Goal: Check status: Check status

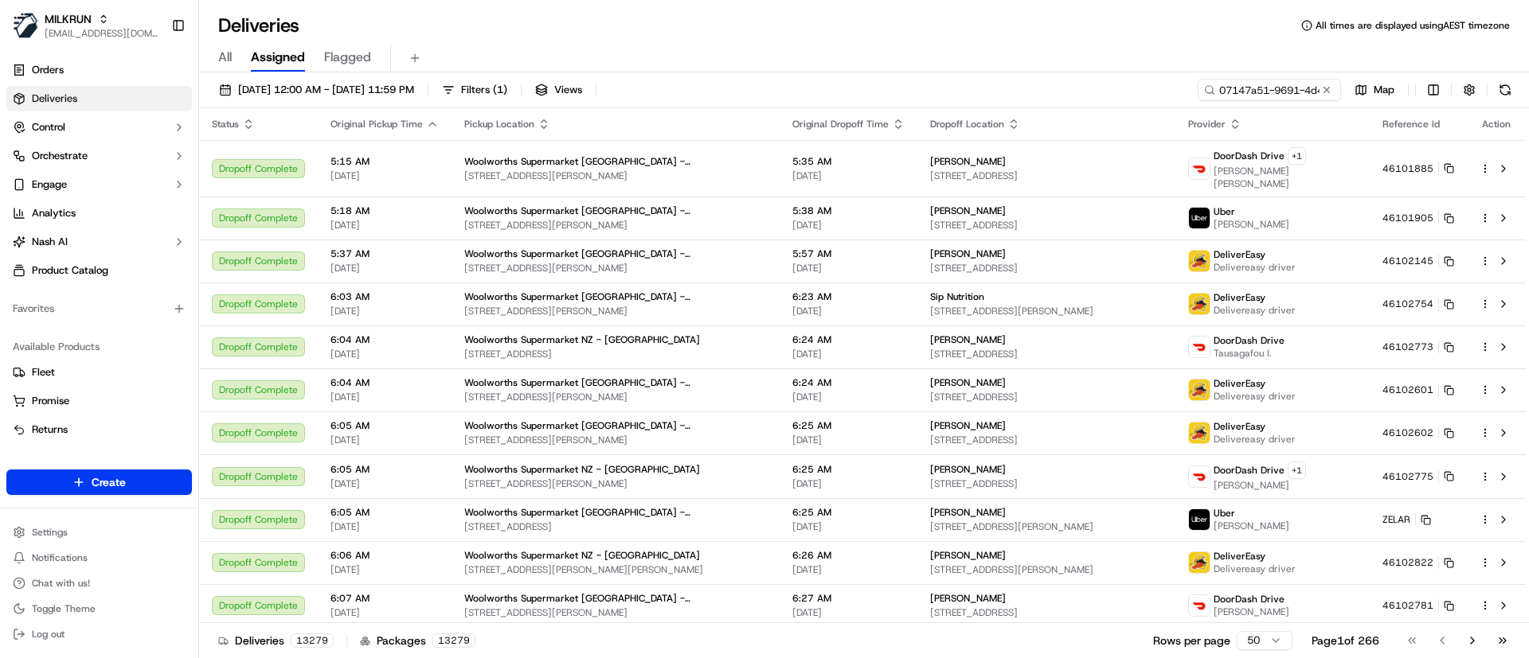
scroll to position [0, 74]
type input "07147a51-9691-4d45-9bf8-c72e1fbdbc33"
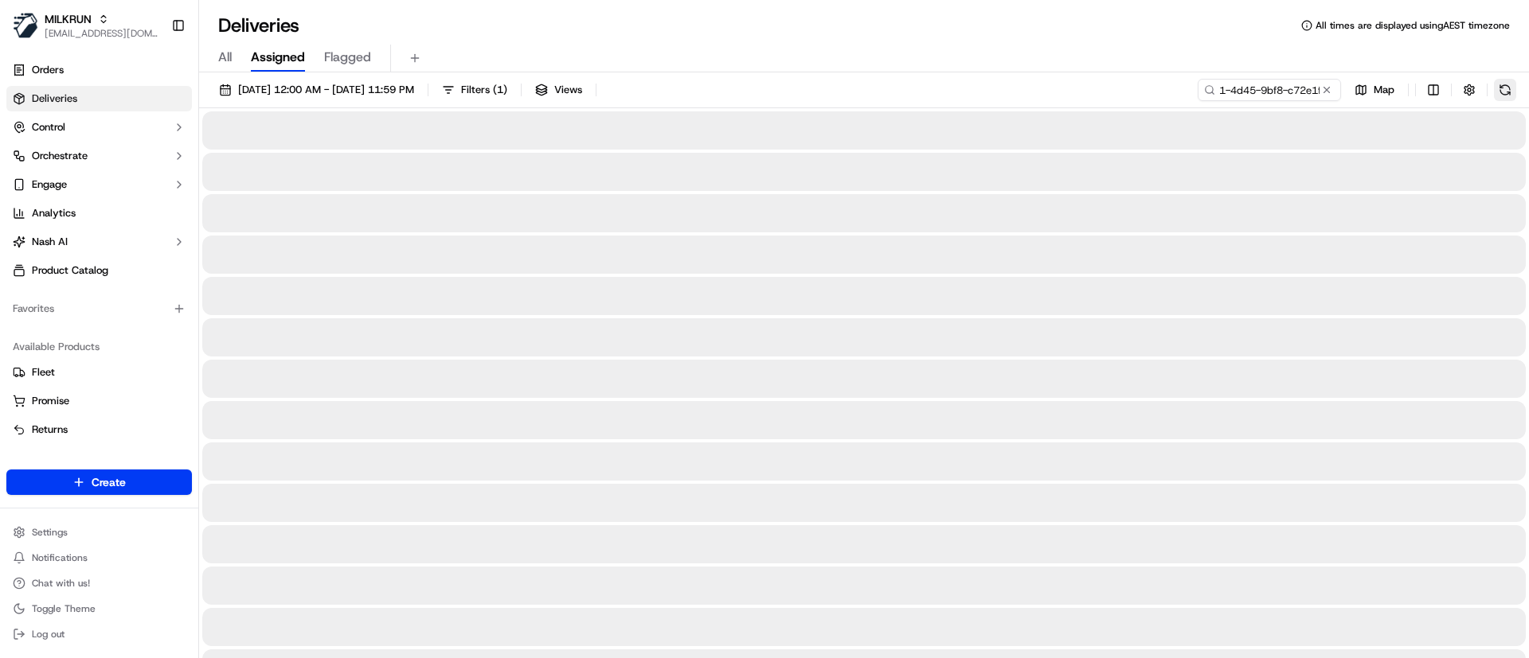
click at [1500, 92] on button at bounding box center [1505, 90] width 22 height 22
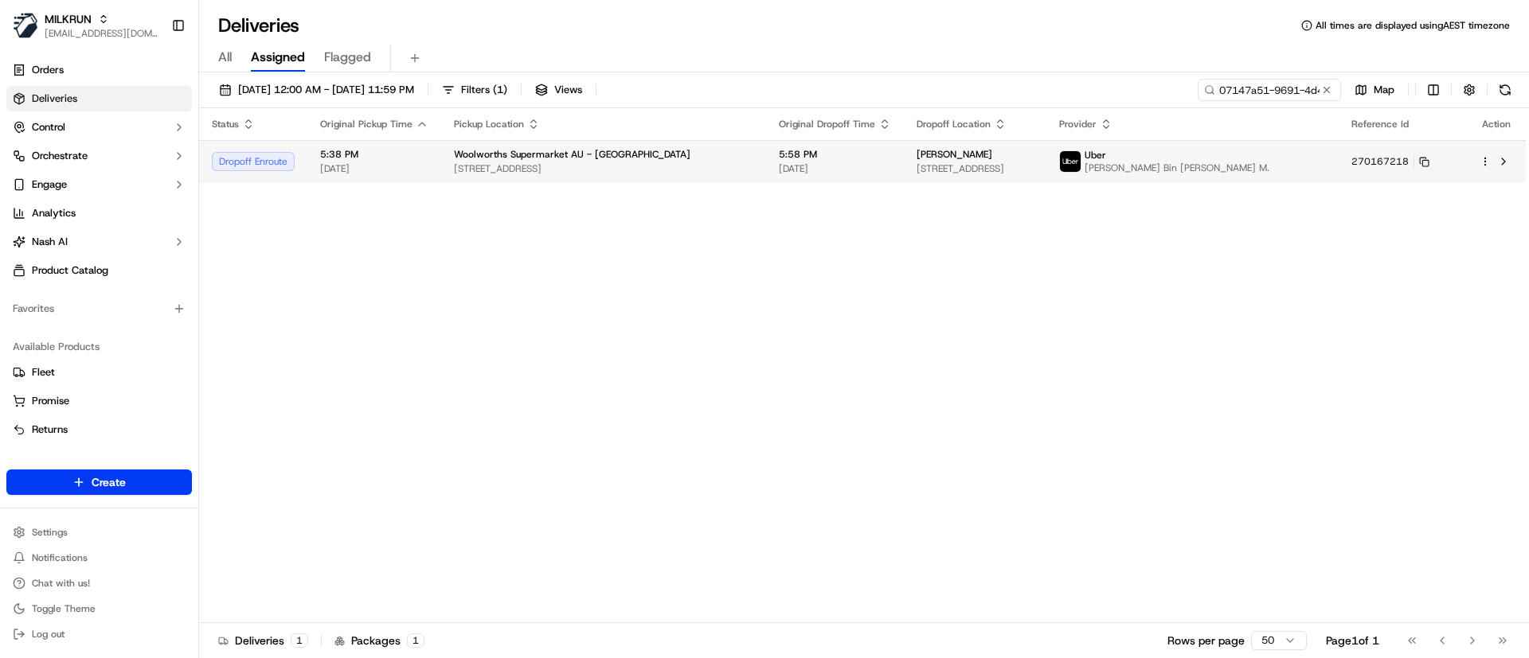
click at [766, 162] on td "5:58 PM [DATE]" at bounding box center [835, 161] width 138 height 43
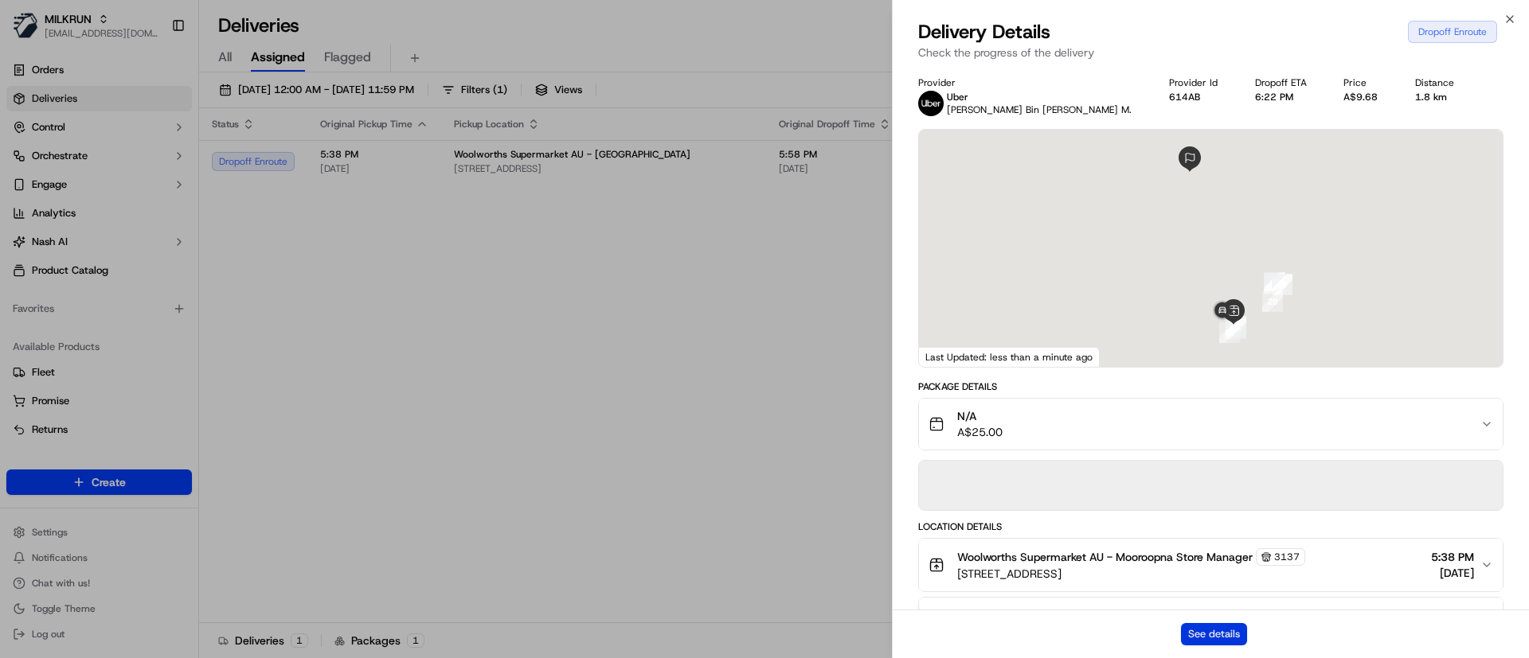
click at [1217, 643] on button "See details" at bounding box center [1214, 634] width 66 height 22
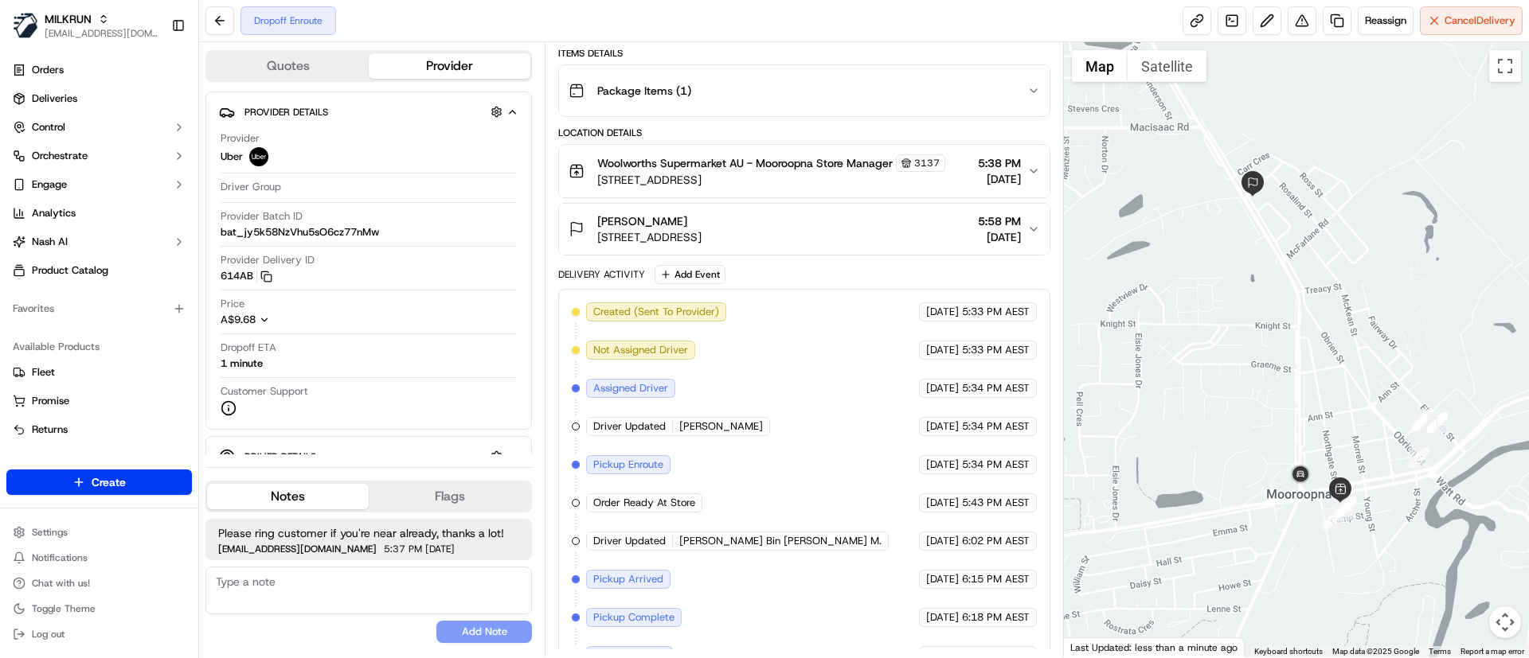
scroll to position [244, 0]
